Goal: Task Accomplishment & Management: Manage account settings

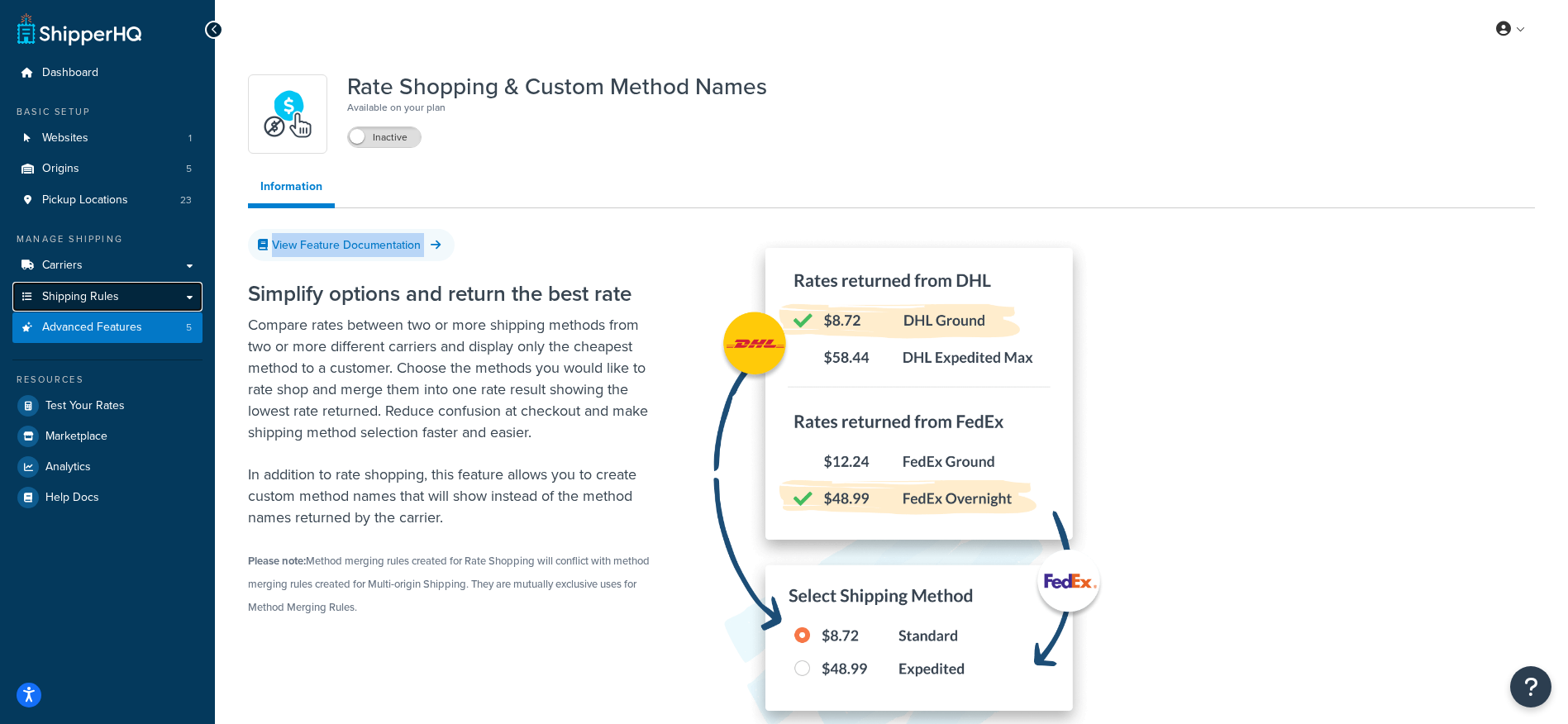
click at [189, 299] on link "Shipping Rules" at bounding box center [107, 297] width 190 height 30
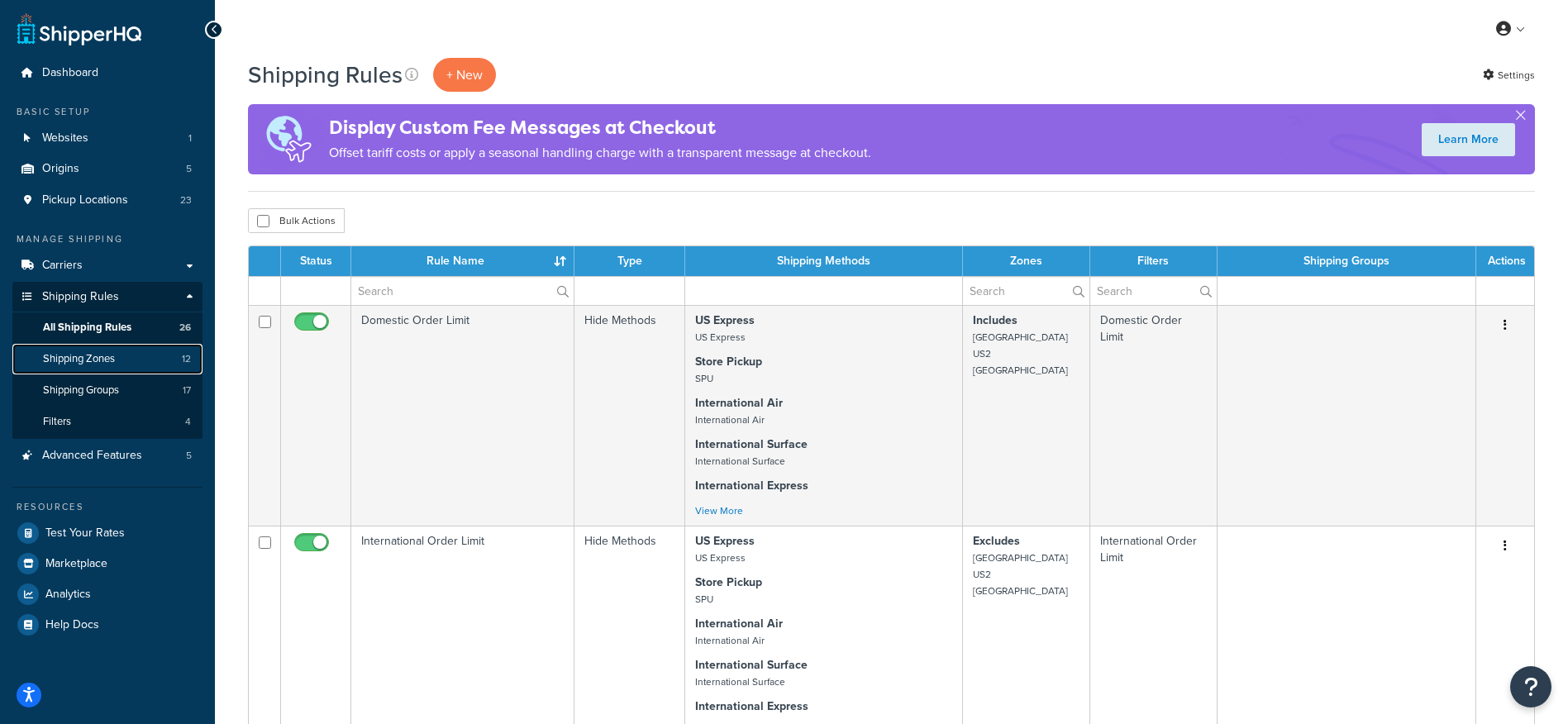
click at [116, 356] on link "Shipping Zones 12" at bounding box center [107, 359] width 190 height 30
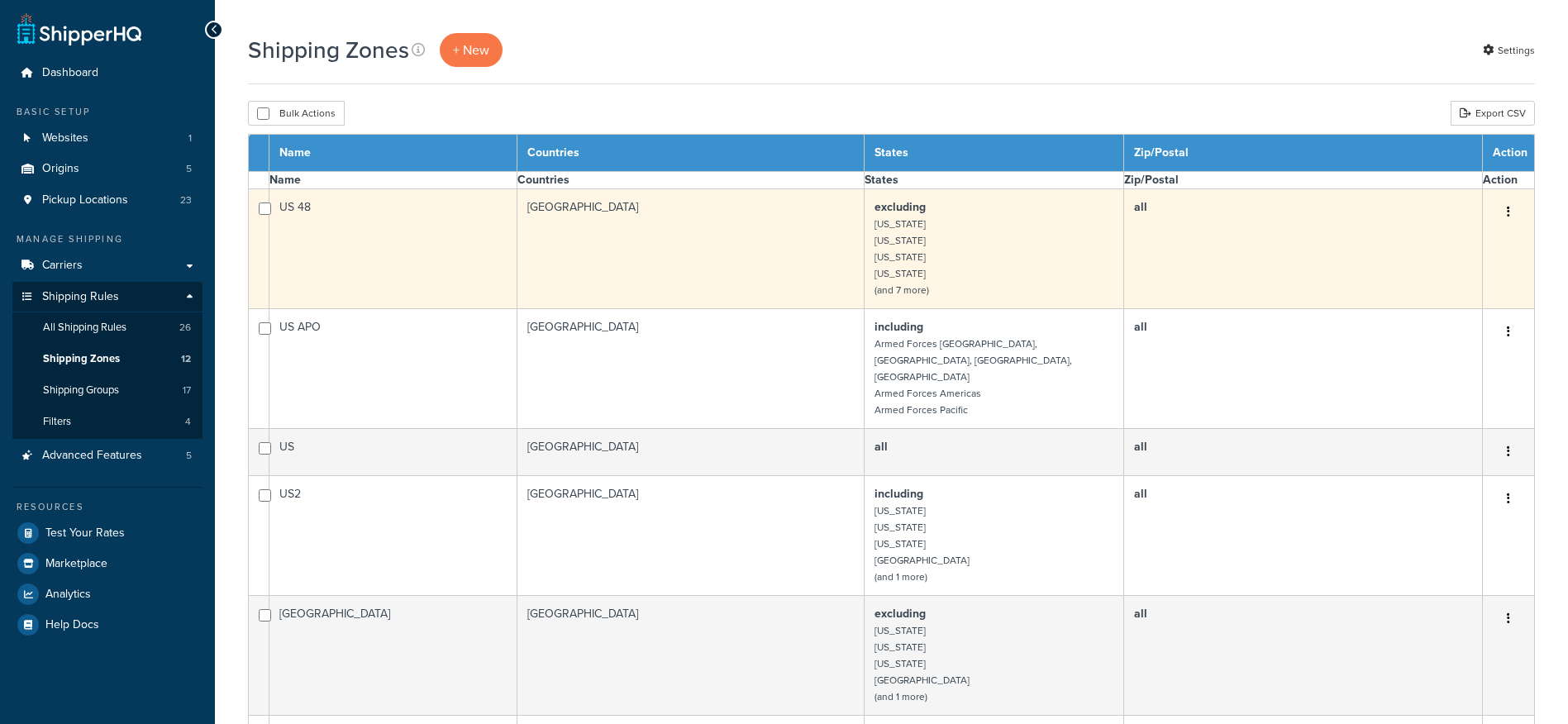
select select "15"
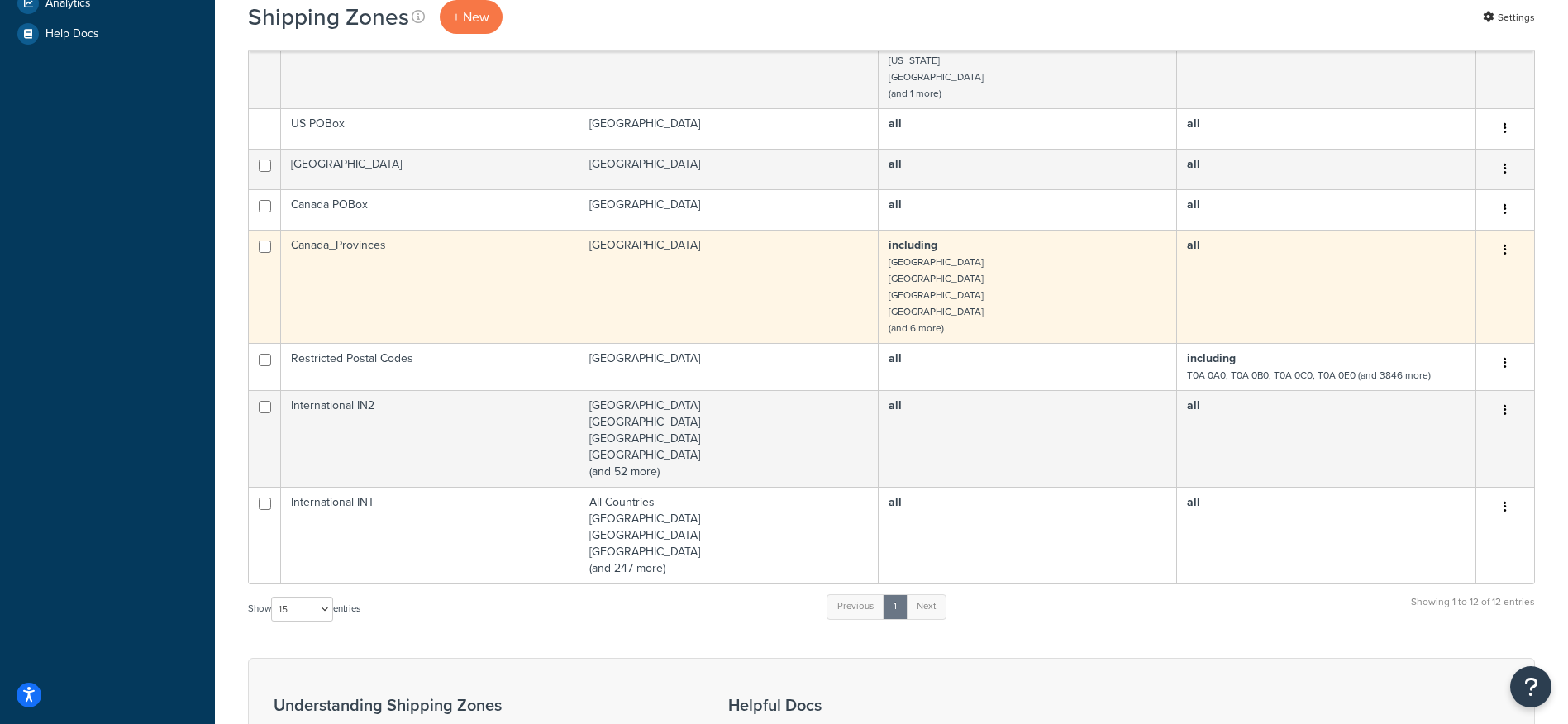
scroll to position [590, 0]
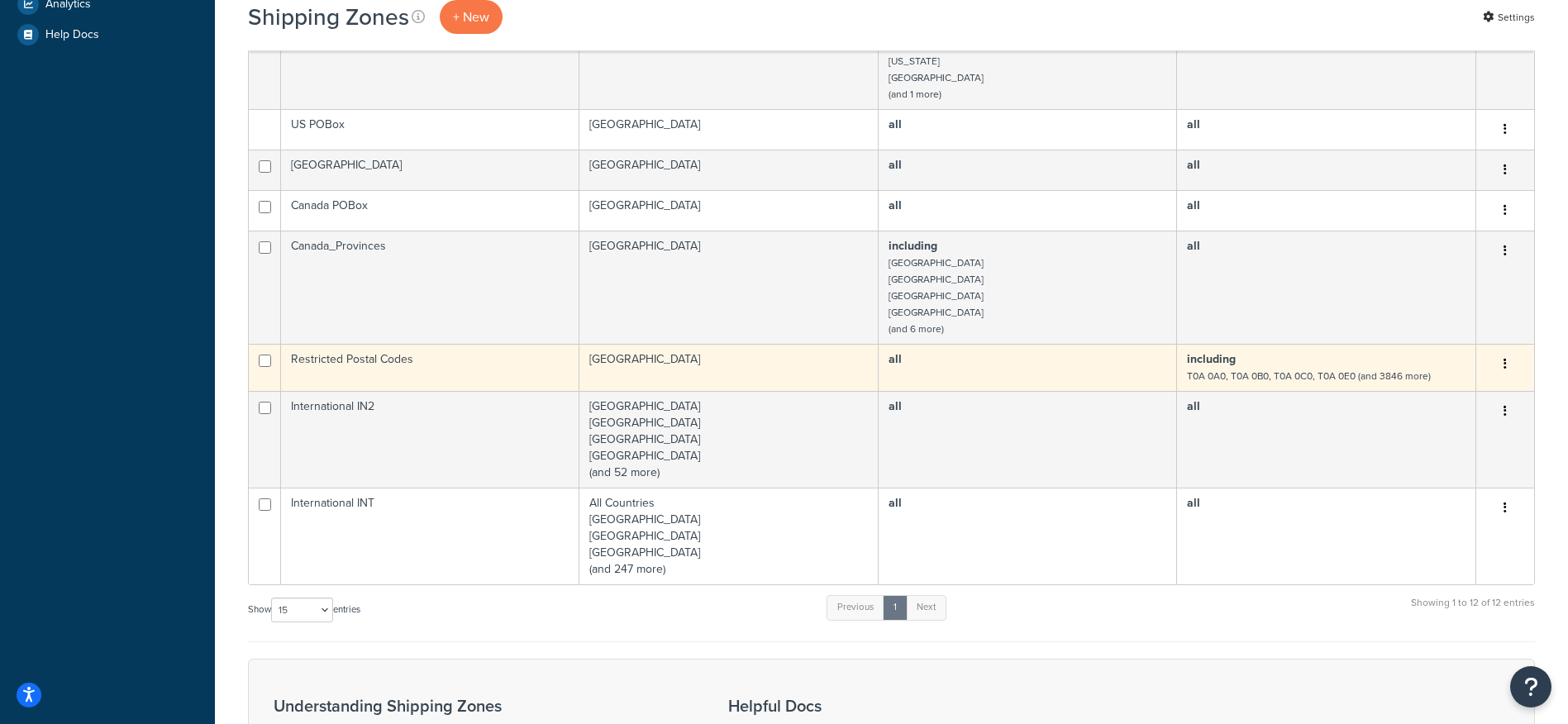
click at [1507, 357] on button "button" at bounding box center [1505, 365] width 23 height 26
click at [1438, 385] on link "Edit" at bounding box center [1438, 381] width 131 height 34
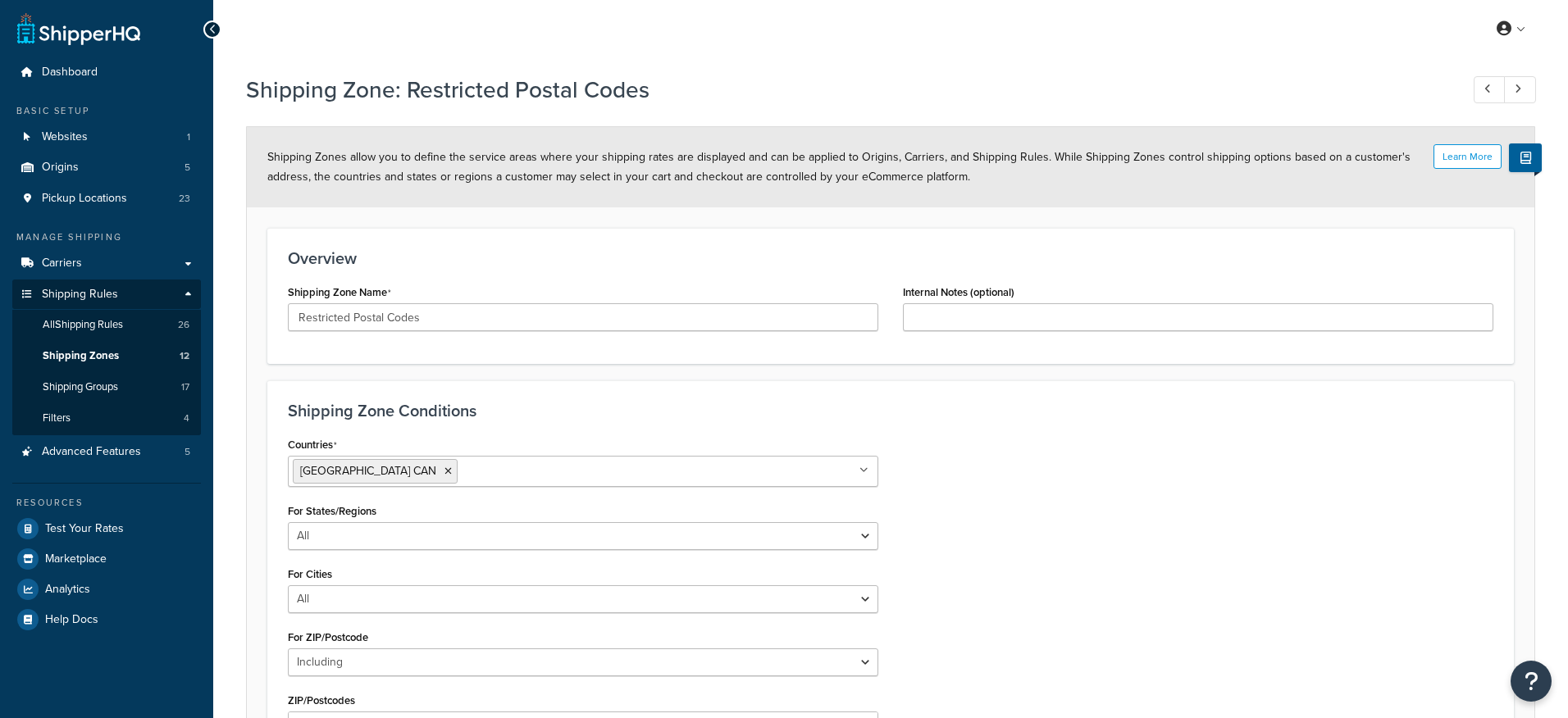
select select "including"
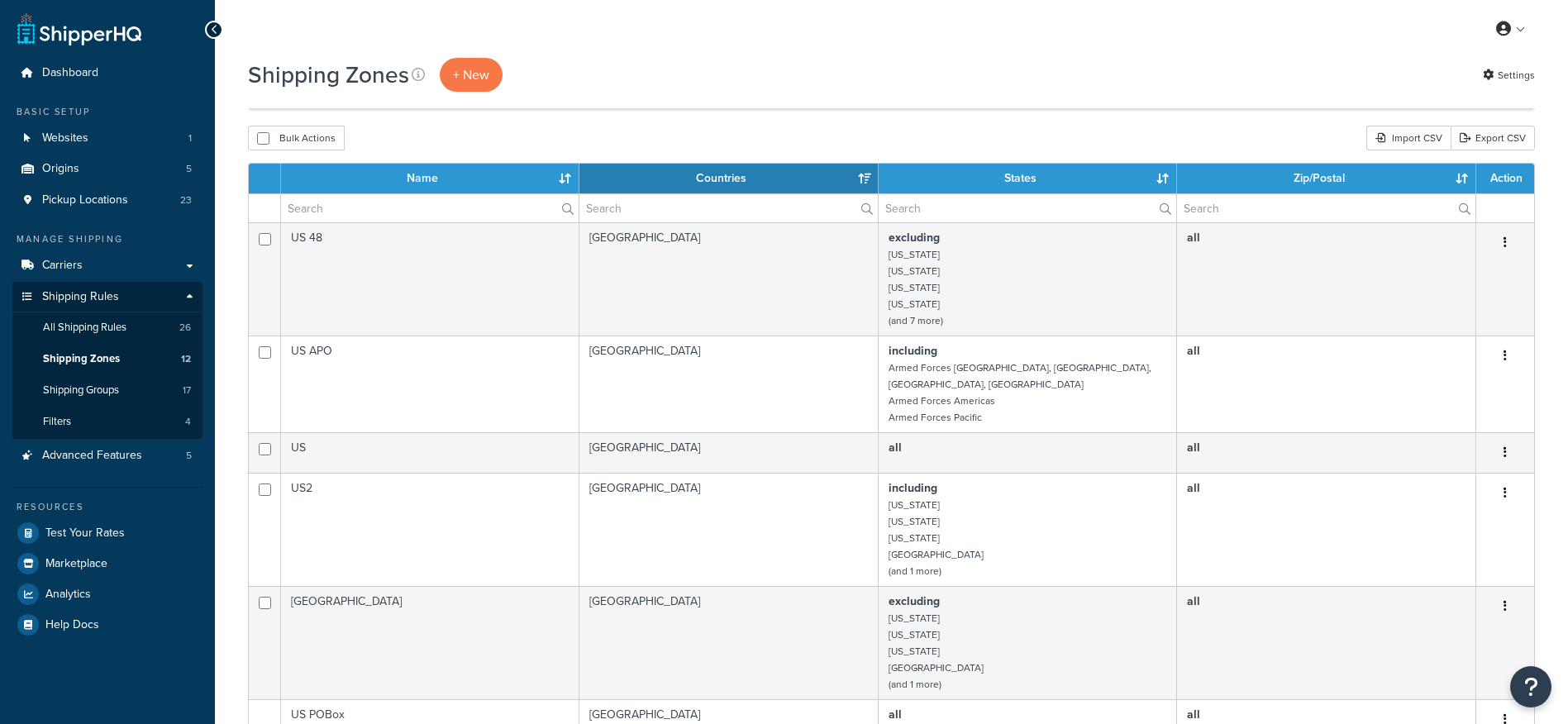
select select "15"
click at [81, 387] on span "Shipping Groups" at bounding box center [82, 391] width 76 height 14
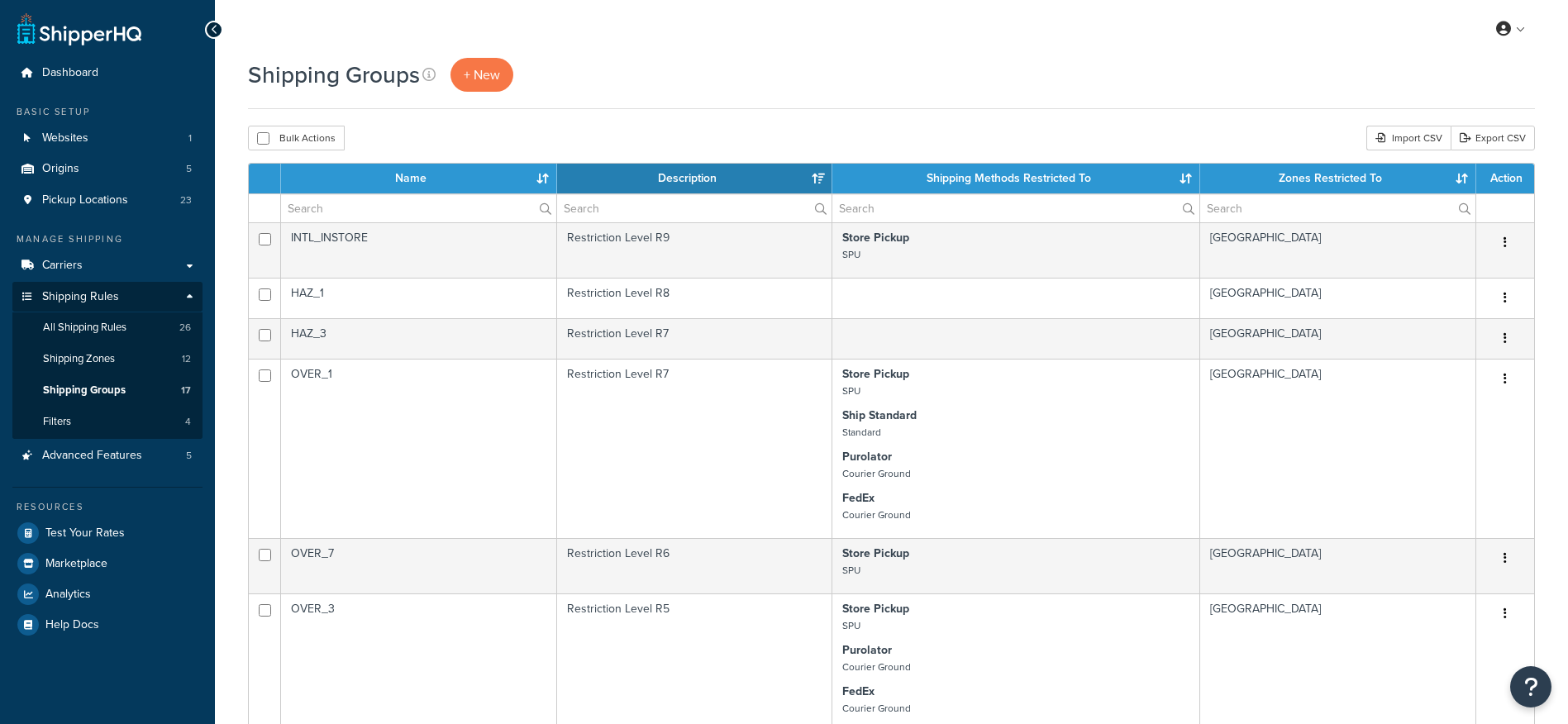
select select "15"
